Goal: Information Seeking & Learning: Learn about a topic

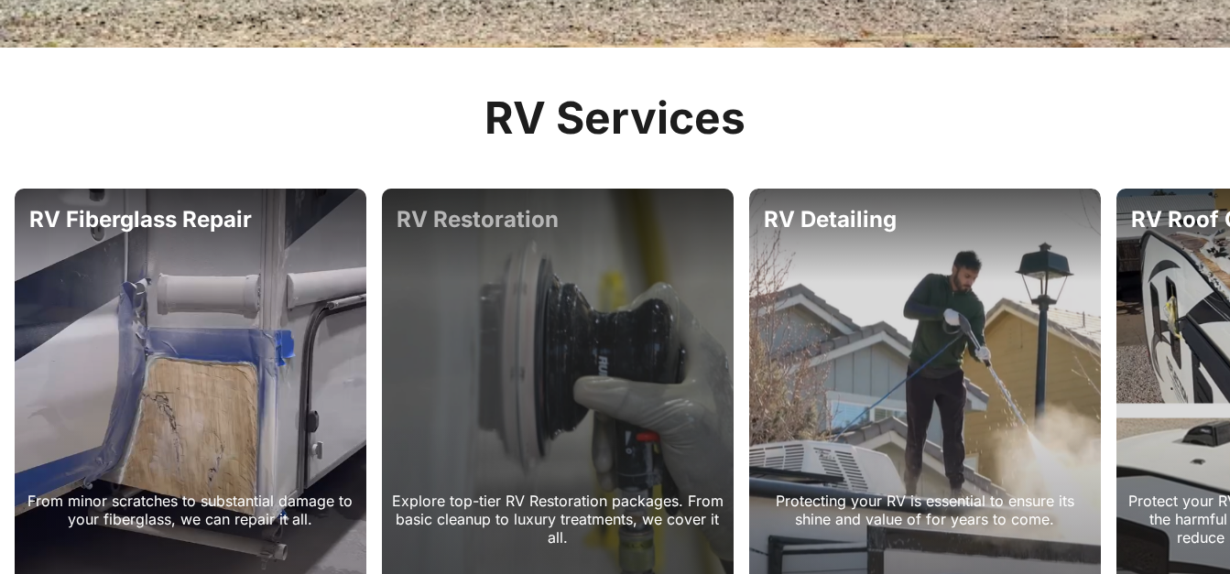
scroll to position [916, 0]
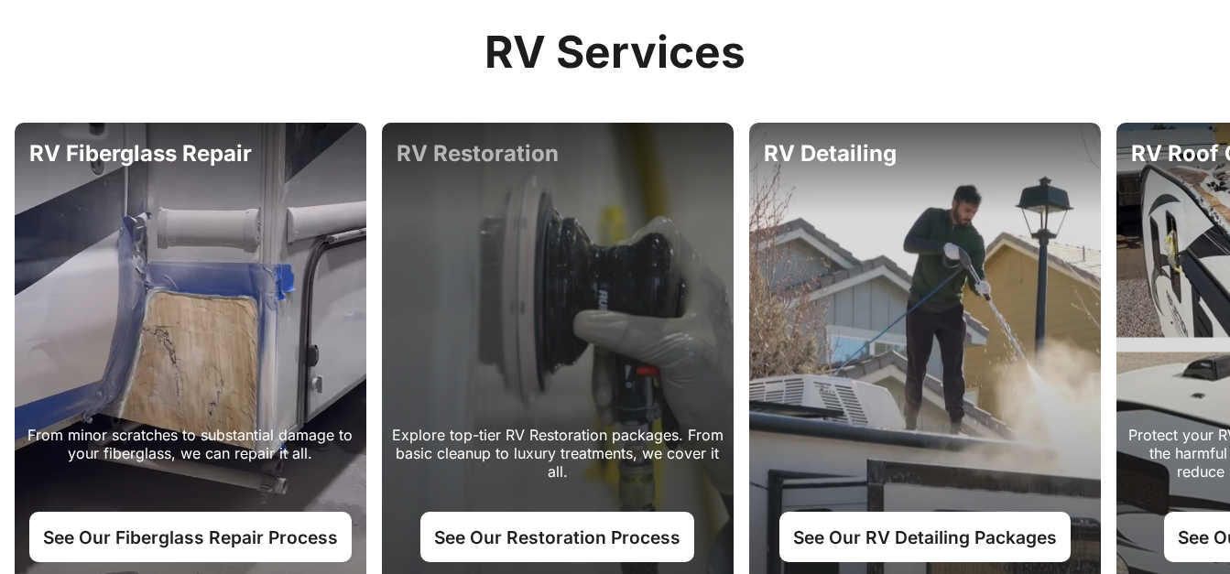
click at [493, 268] on div "Explore top-tier RV Restoration packages. From basic cleanup to luxury treatmen…" at bounding box center [558, 357] width 352 height 469
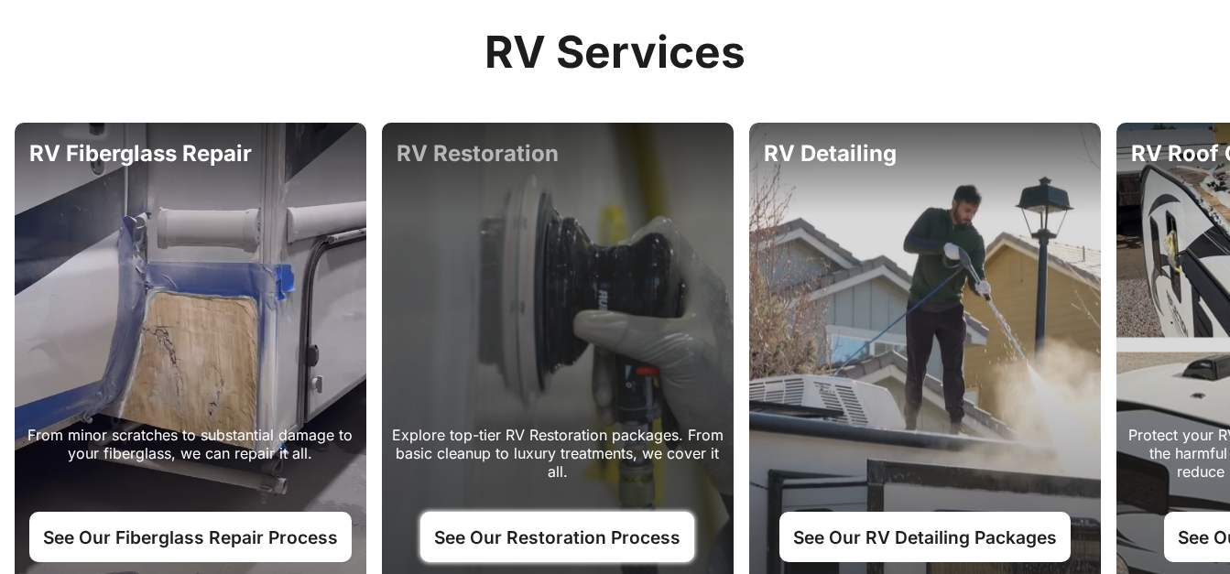
click at [549, 532] on link "See Our Restoration Process" at bounding box center [557, 536] width 274 height 49
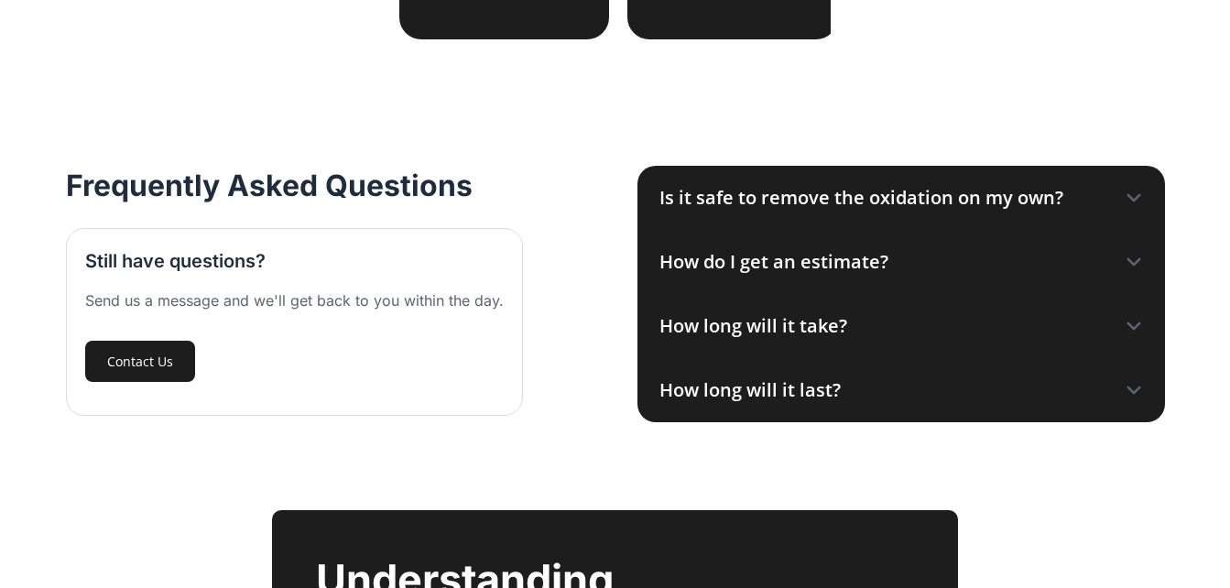
scroll to position [2136, 0]
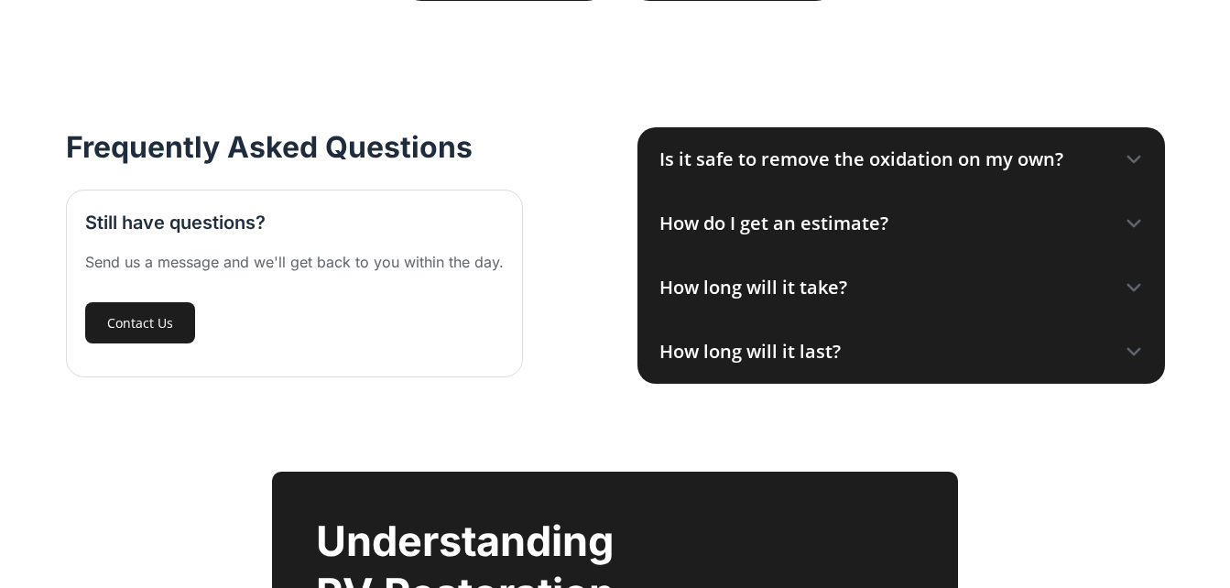
click at [801, 215] on div "How do I get an estimate?" at bounding box center [773, 223] width 229 height 27
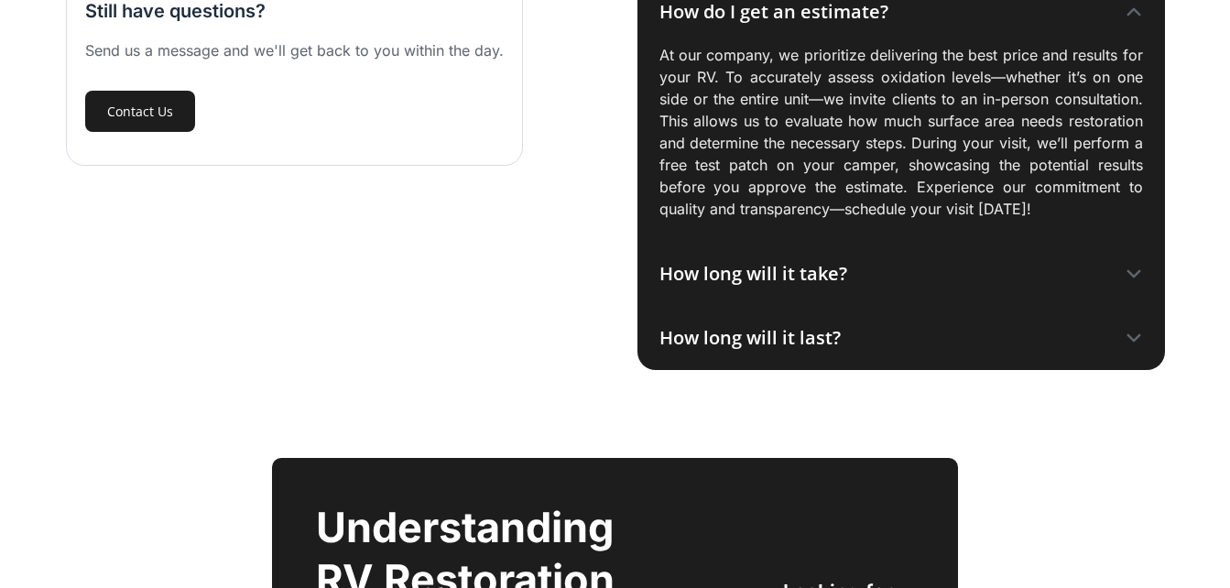
scroll to position [2381, 0]
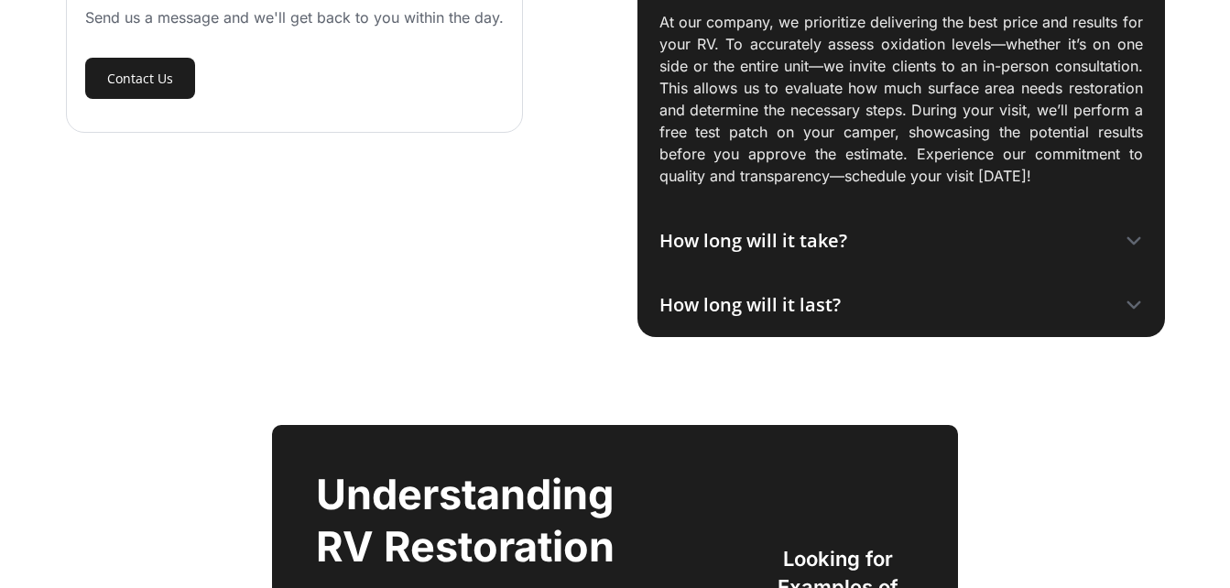
click at [715, 297] on div "How long will it last?" at bounding box center [749, 304] width 181 height 27
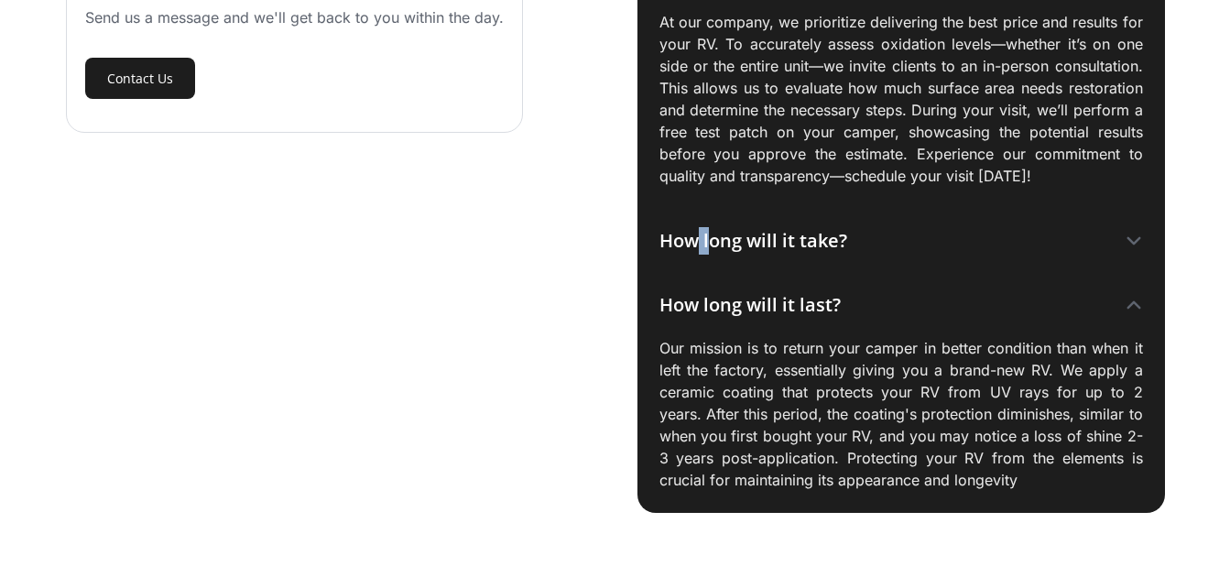
click at [694, 246] on div "How long will it take?" at bounding box center [753, 240] width 188 height 27
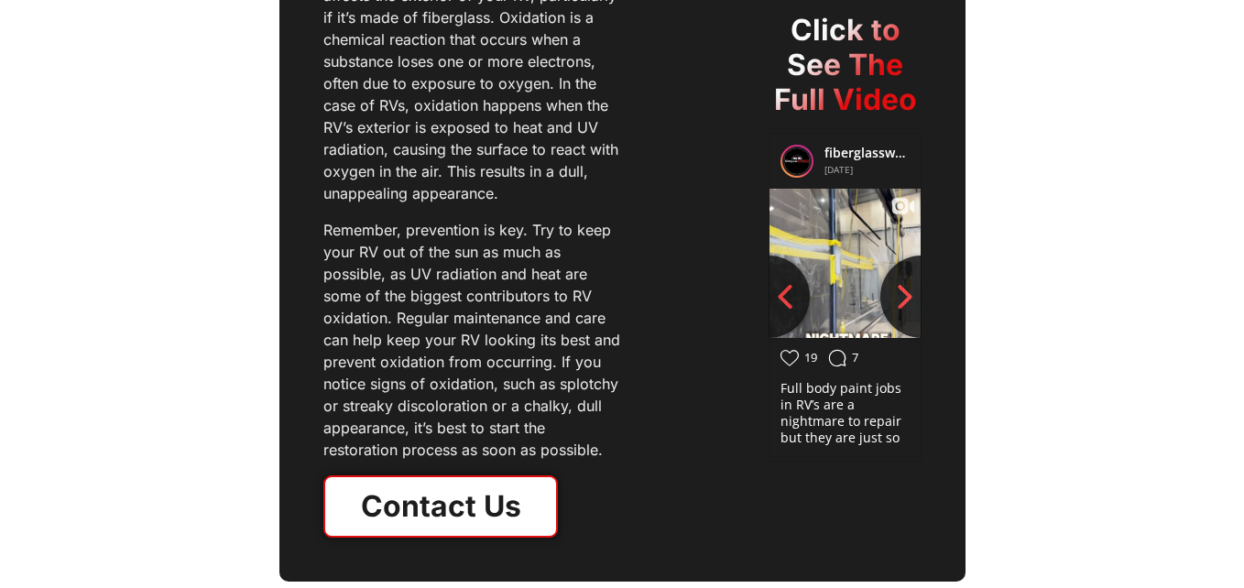
scroll to position [3297, 0]
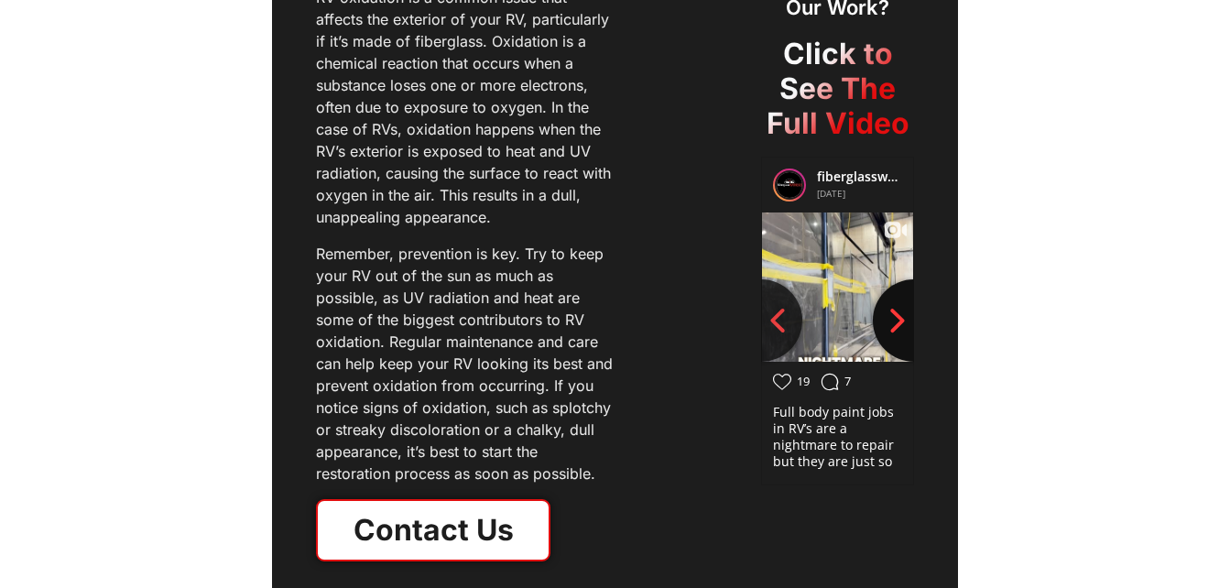
click at [890, 308] on icon "Next slide" at bounding box center [897, 320] width 27 height 27
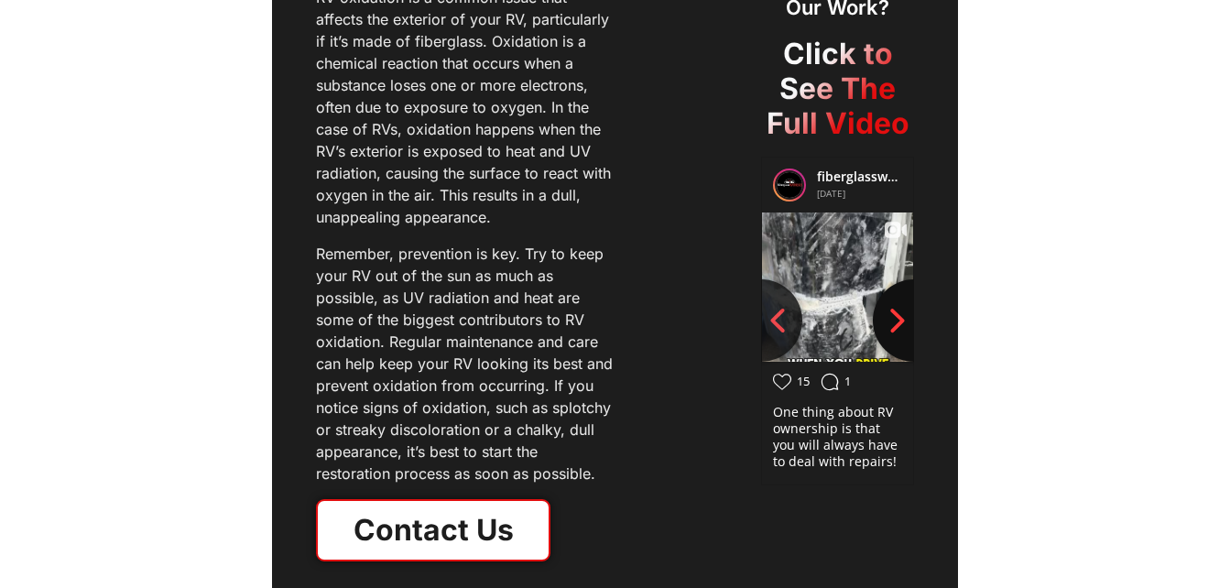
click at [890, 308] on icon "Next slide" at bounding box center [897, 320] width 27 height 27
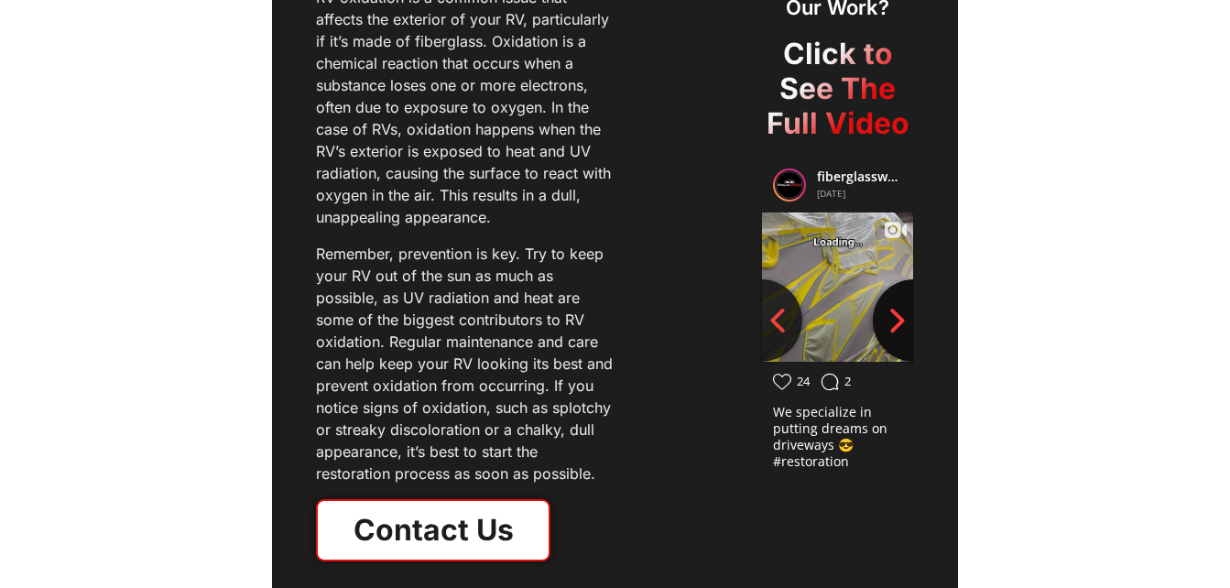
click at [890, 308] on icon "Next slide" at bounding box center [897, 320] width 27 height 27
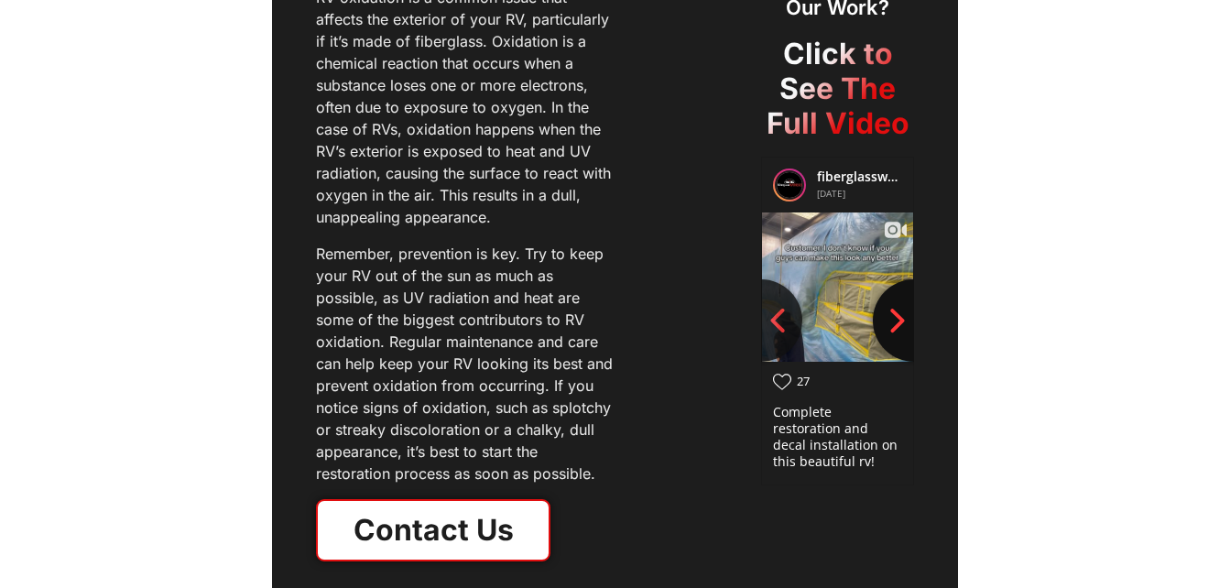
click at [889, 308] on icon "Next slide" at bounding box center [897, 320] width 27 height 27
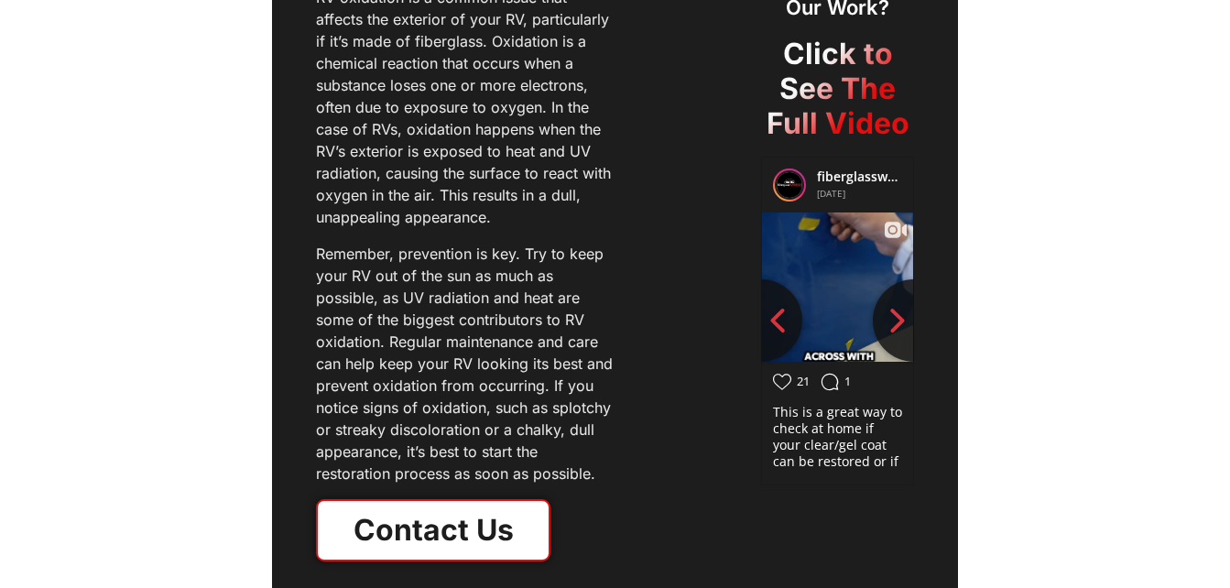
click at [847, 102] on h2 "Click to See The Full Video" at bounding box center [837, 89] width 153 height 105
click at [831, 299] on img at bounding box center [837, 287] width 153 height 272
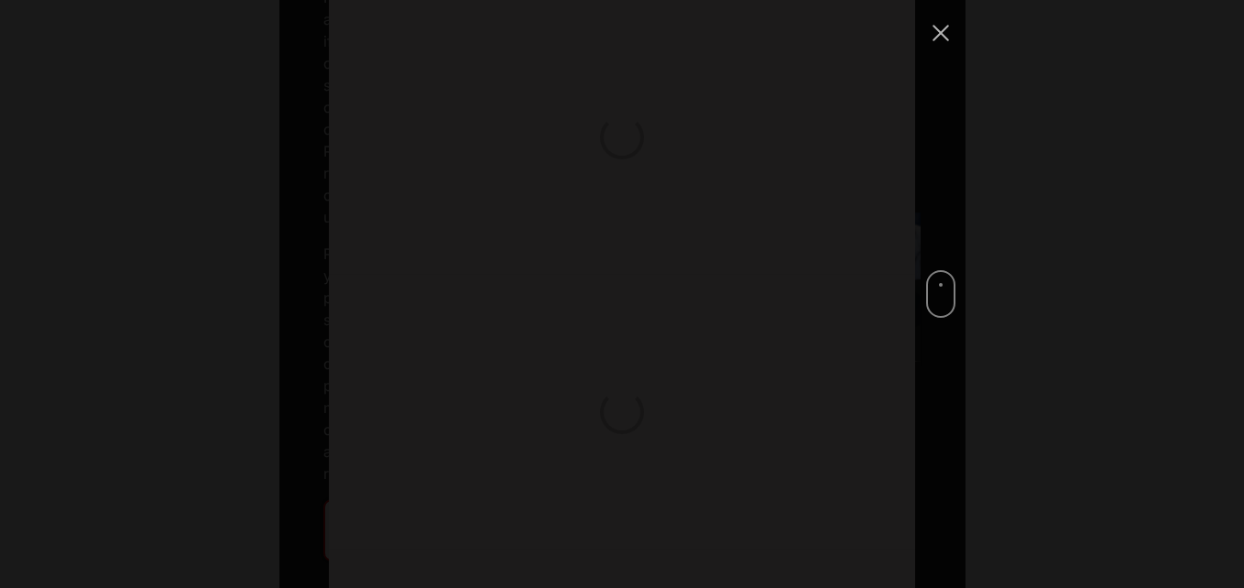
scroll to position [2198, 0]
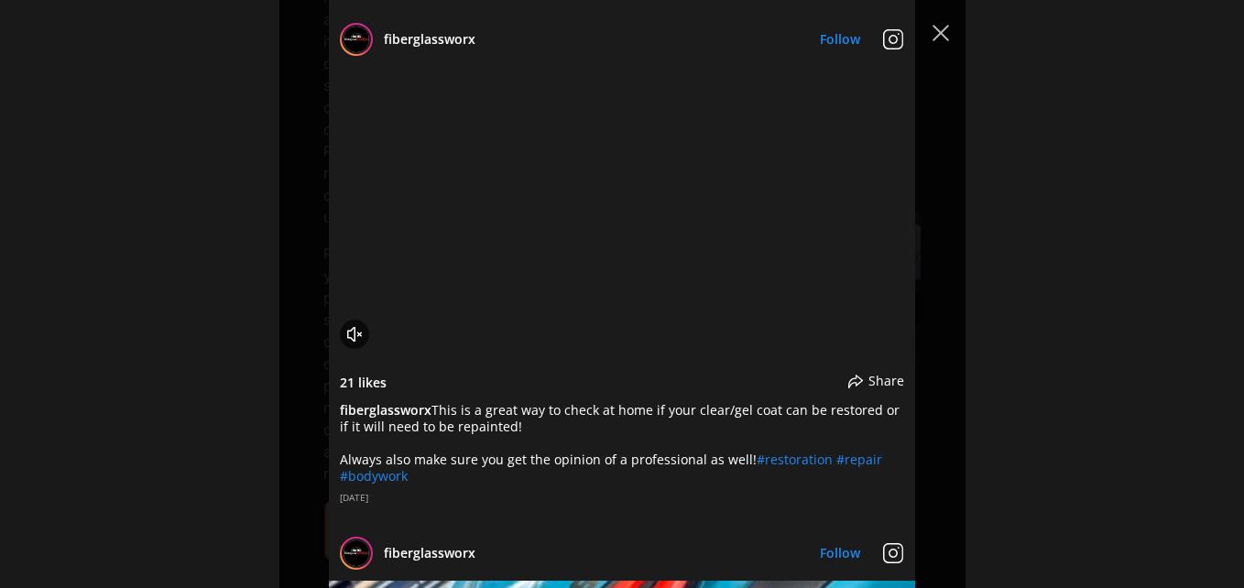
click at [780, 360] on video "Instagram Feed popup" at bounding box center [622, 213] width 586 height 293
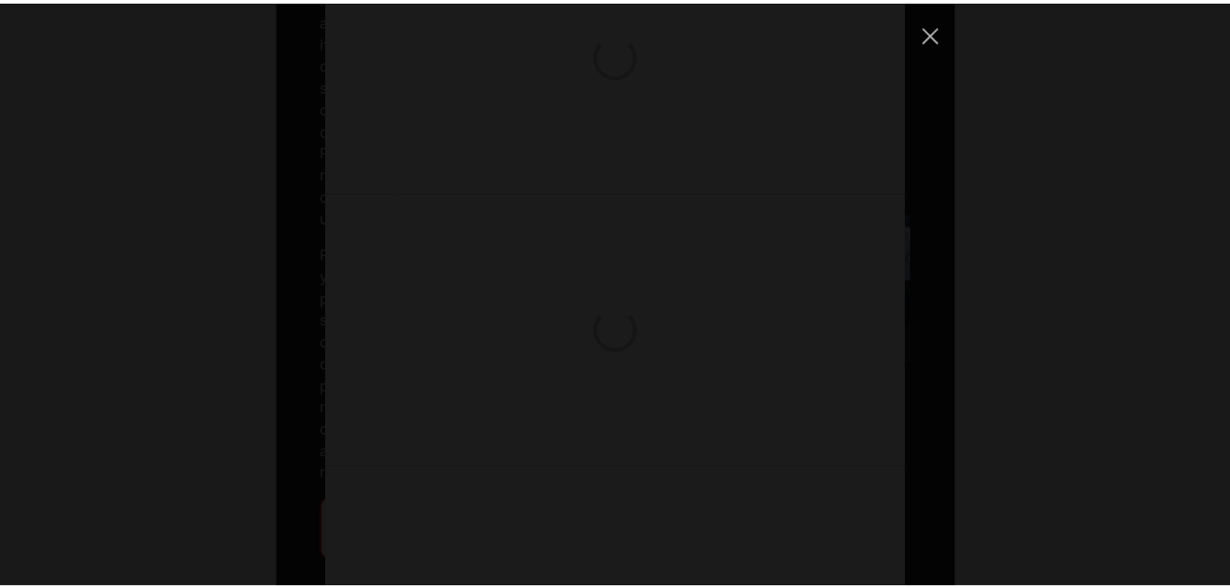
scroll to position [6227, 0]
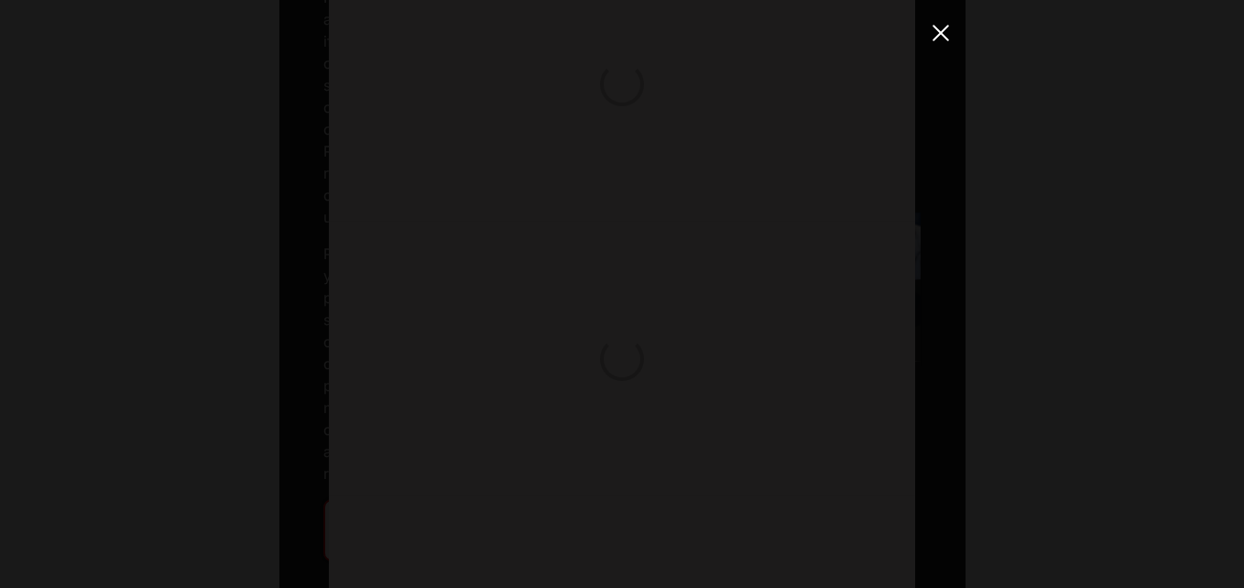
click at [934, 27] on button "Close Instagram Feed Popup" at bounding box center [940, 32] width 29 height 29
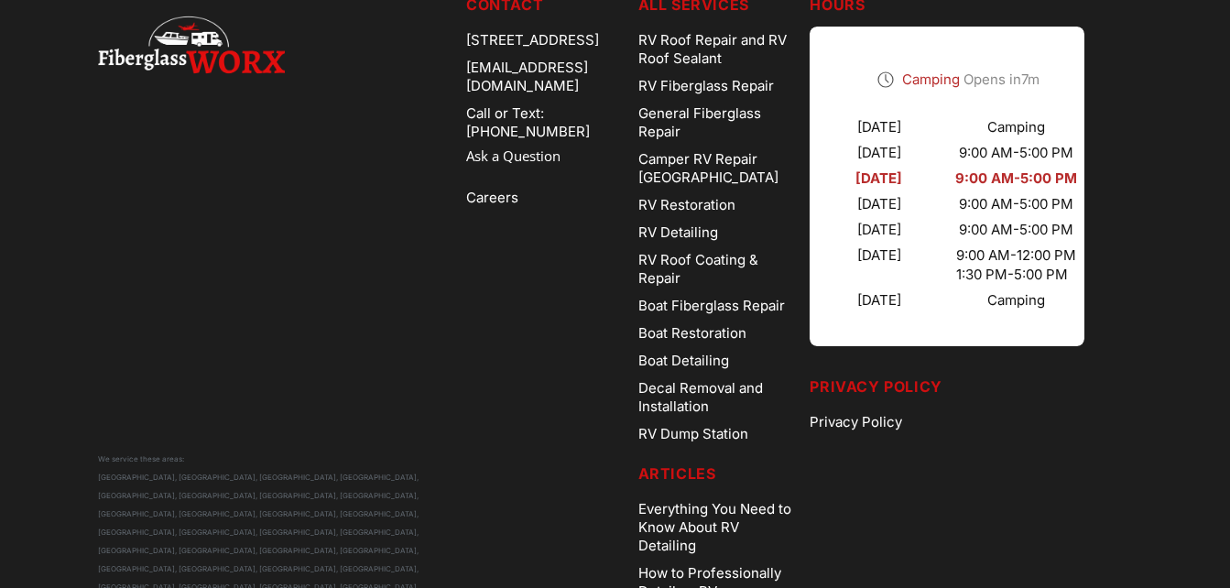
scroll to position [4029, 0]
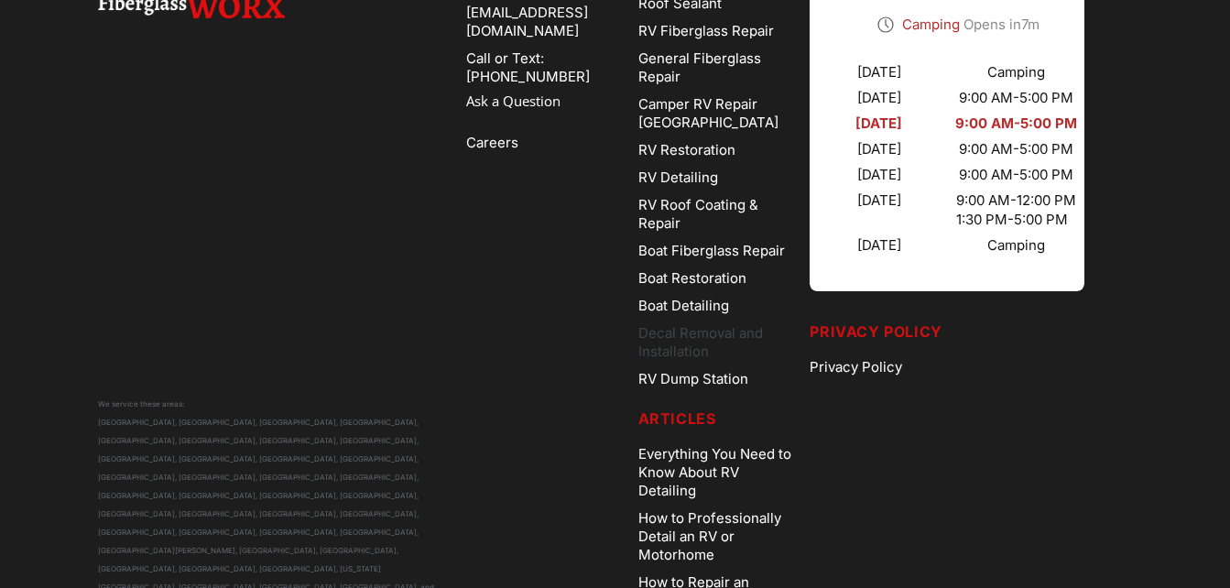
click at [690, 335] on link "Decal Removal and Installation" at bounding box center [717, 343] width 158 height 46
